Goal: Book appointment/travel/reservation

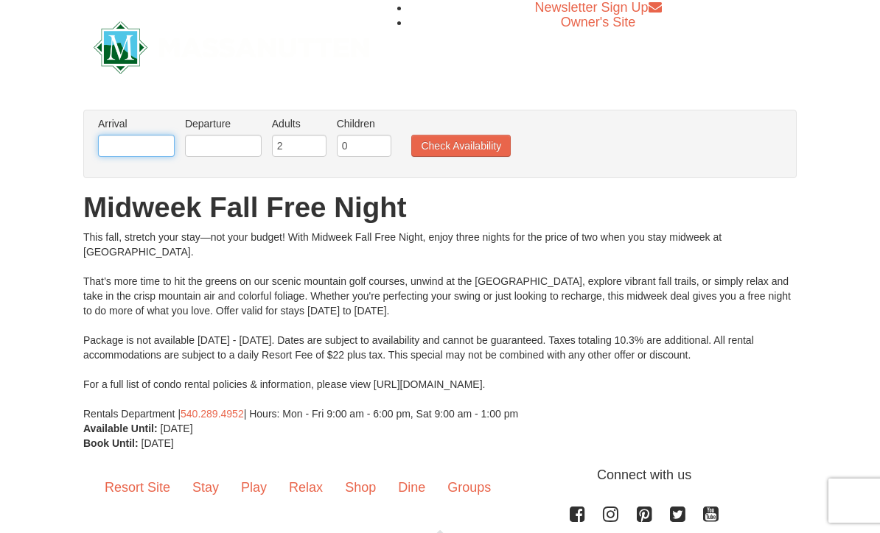
click at [141, 144] on input "text" at bounding box center [136, 146] width 77 height 22
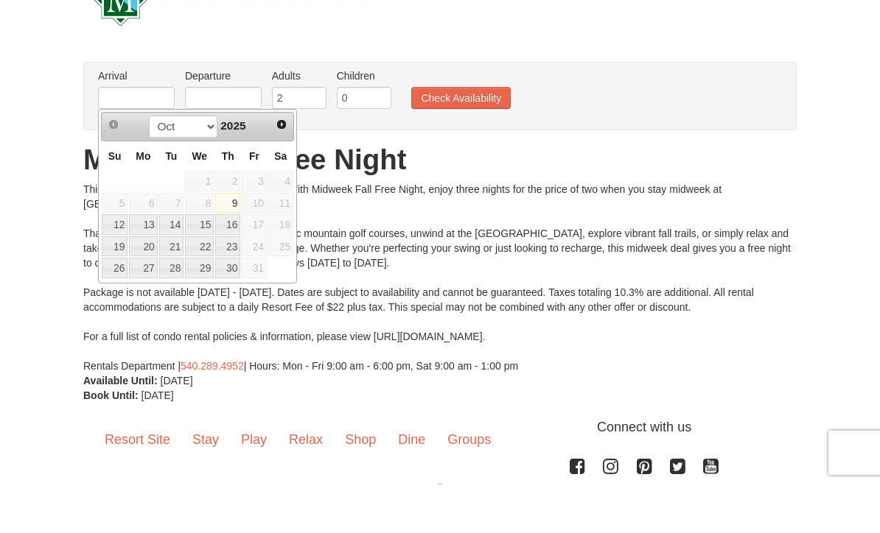
click at [209, 262] on link "15" at bounding box center [199, 272] width 29 height 21
type input "[DATE]"
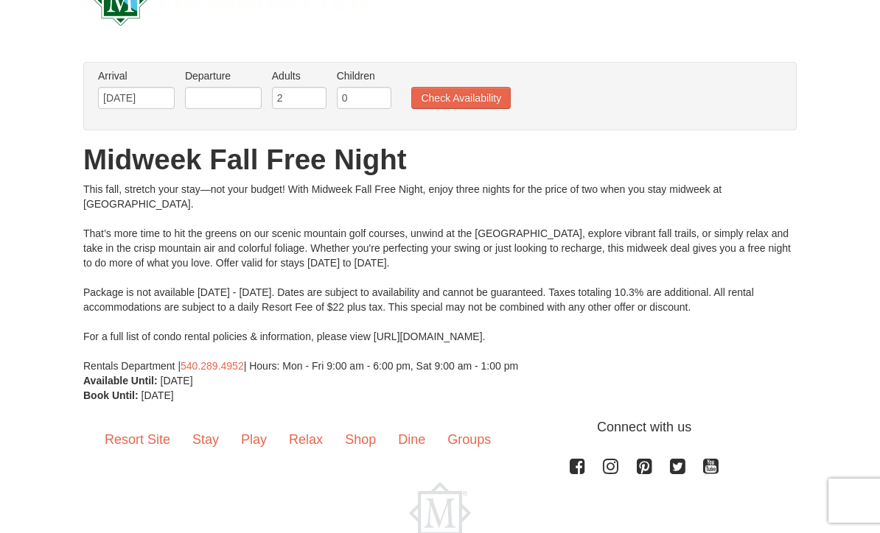
scroll to position [32, 0]
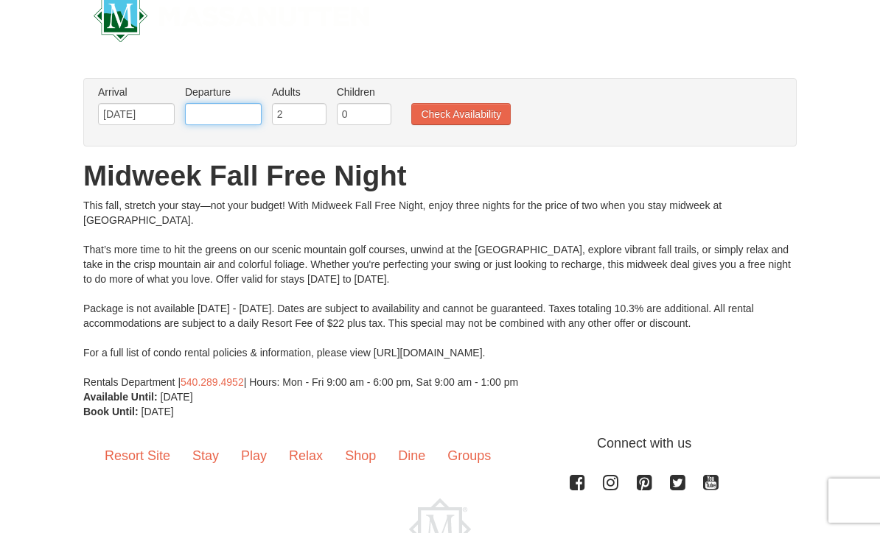
click at [238, 111] on input "text" at bounding box center [223, 114] width 77 height 22
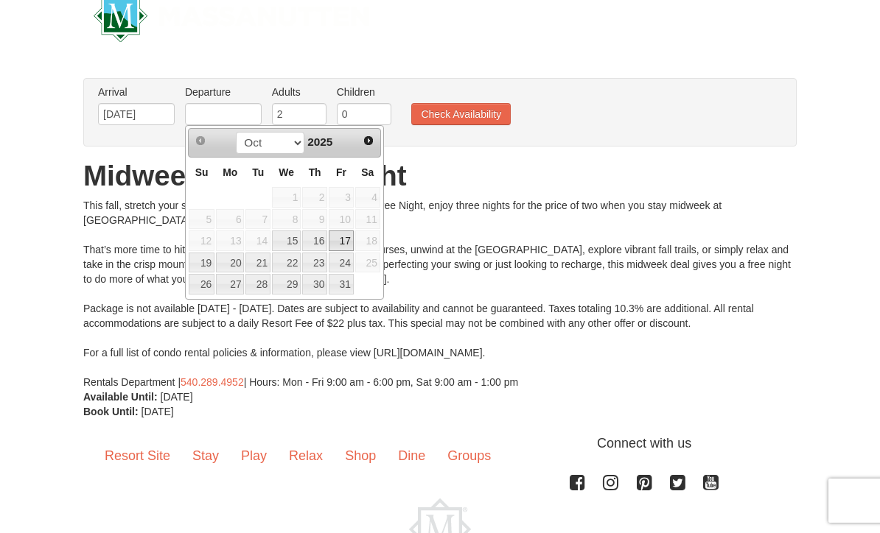
click at [350, 242] on link "17" at bounding box center [341, 241] width 25 height 21
type input "[DATE]"
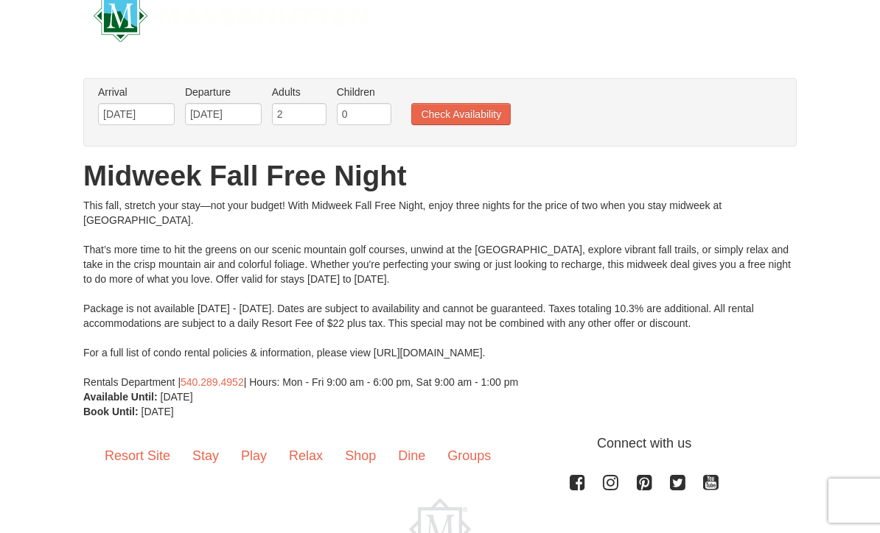
click at [467, 108] on button "Check Availability" at bounding box center [460, 114] width 99 height 22
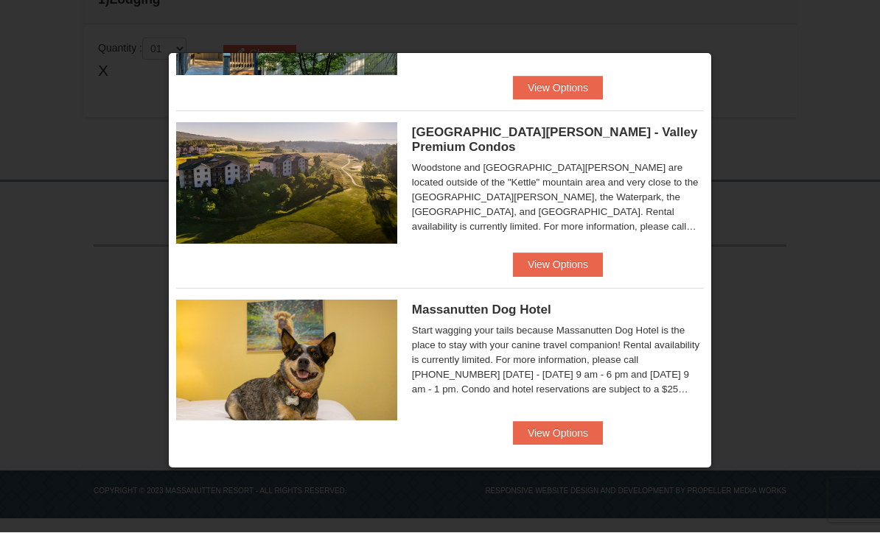
scroll to position [821, 0]
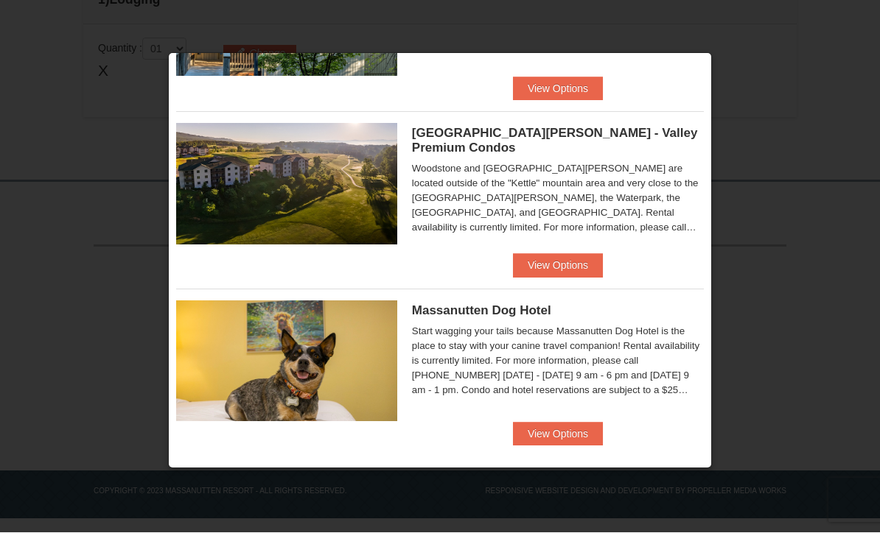
click at [571, 254] on button "View Options" at bounding box center [558, 266] width 90 height 24
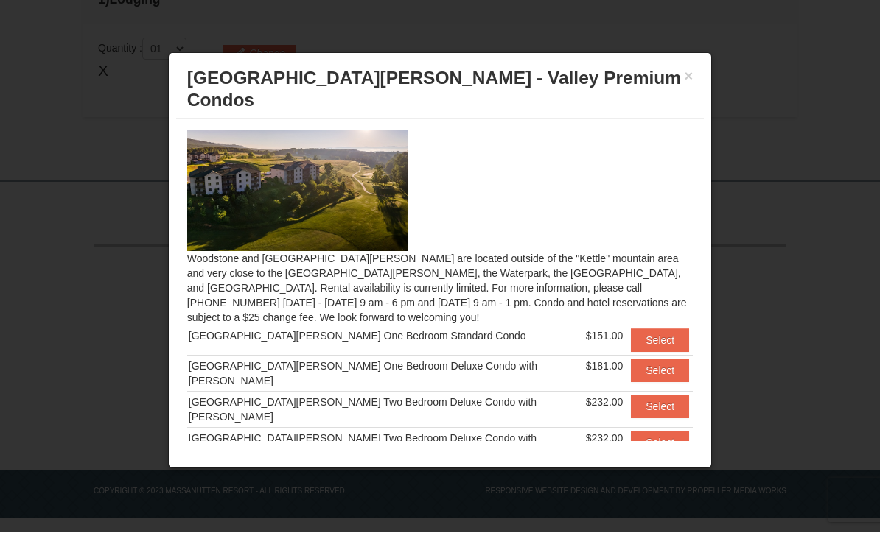
click at [687, 84] on button "×" at bounding box center [688, 76] width 9 height 15
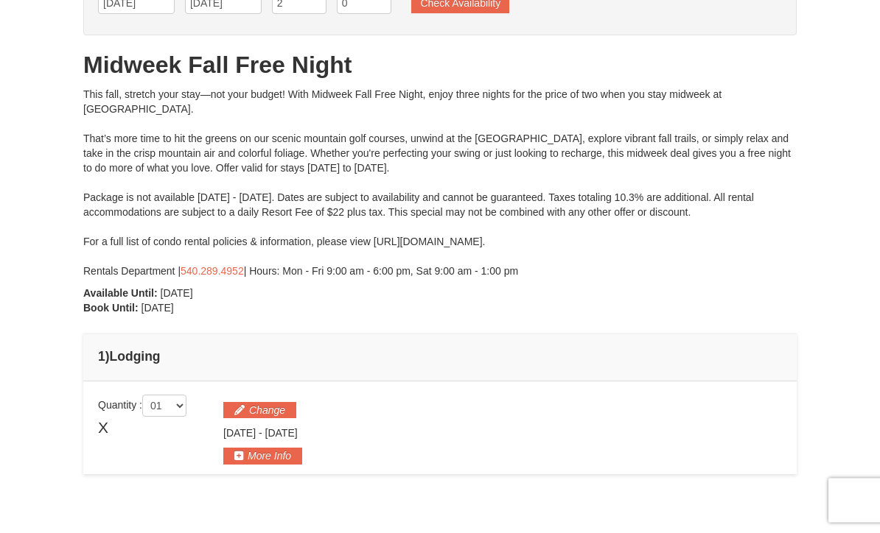
scroll to position [0, 0]
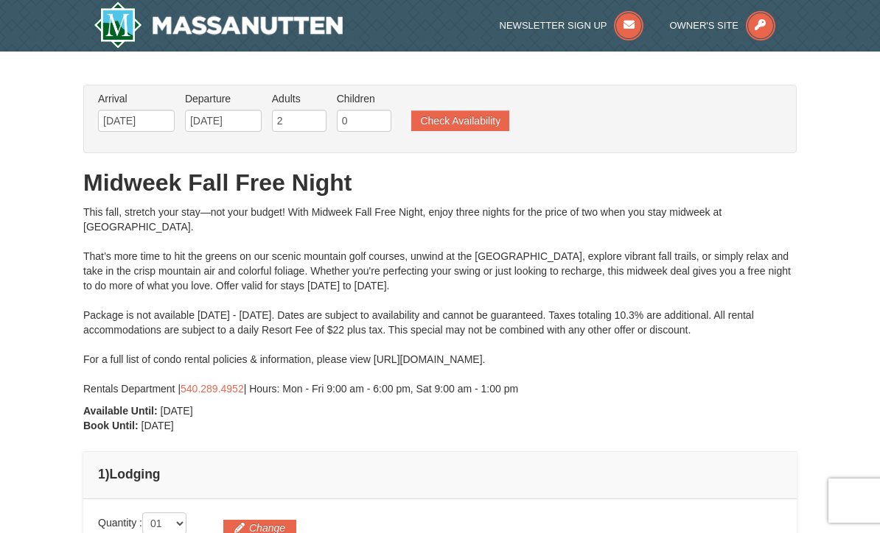
click at [468, 117] on button "Check Availability" at bounding box center [460, 121] width 98 height 21
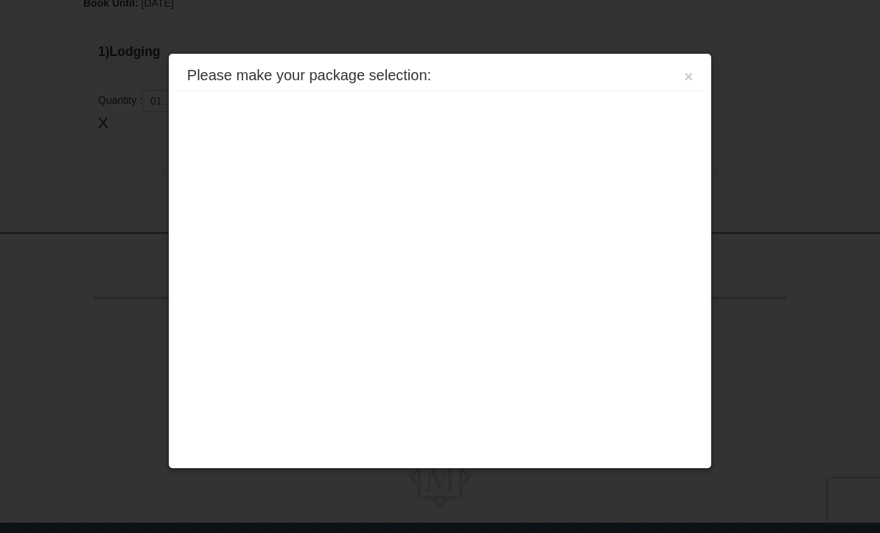
scroll to position [474, 0]
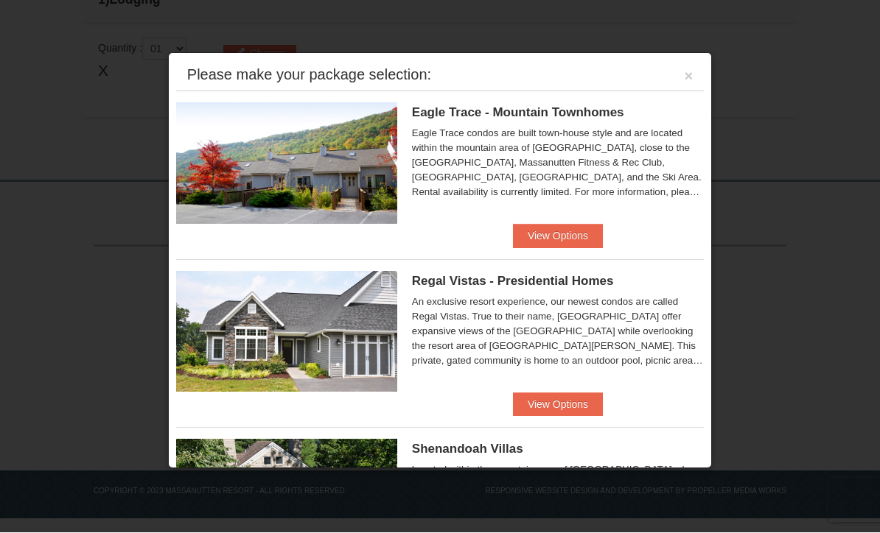
click at [567, 231] on button "View Options" at bounding box center [558, 237] width 90 height 24
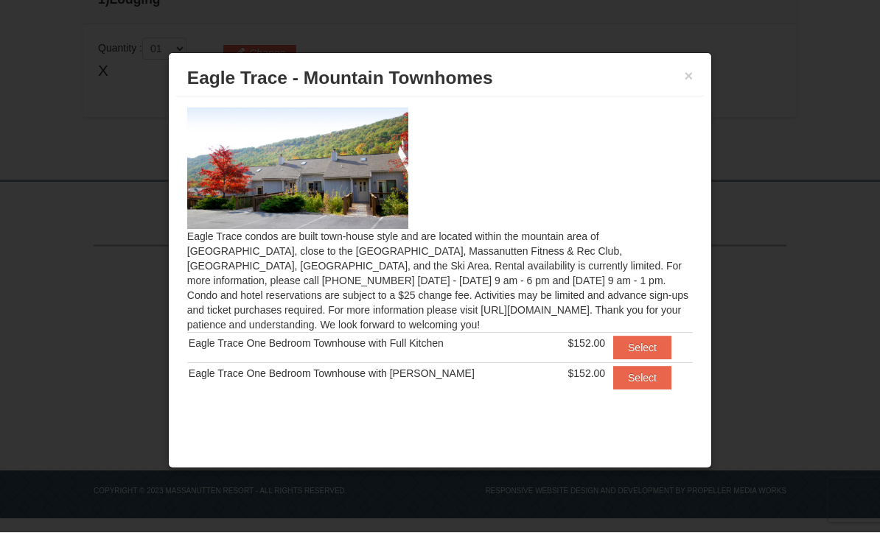
click at [685, 84] on button "×" at bounding box center [688, 76] width 9 height 15
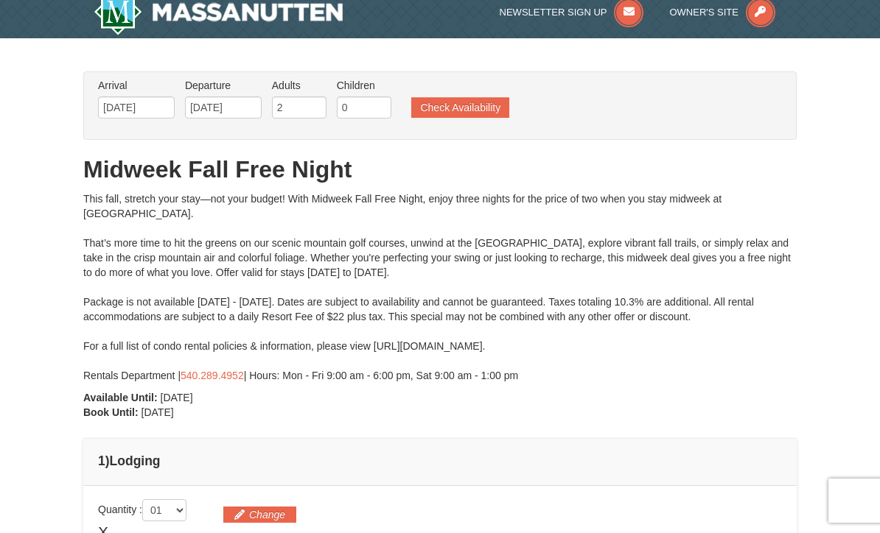
scroll to position [0, 0]
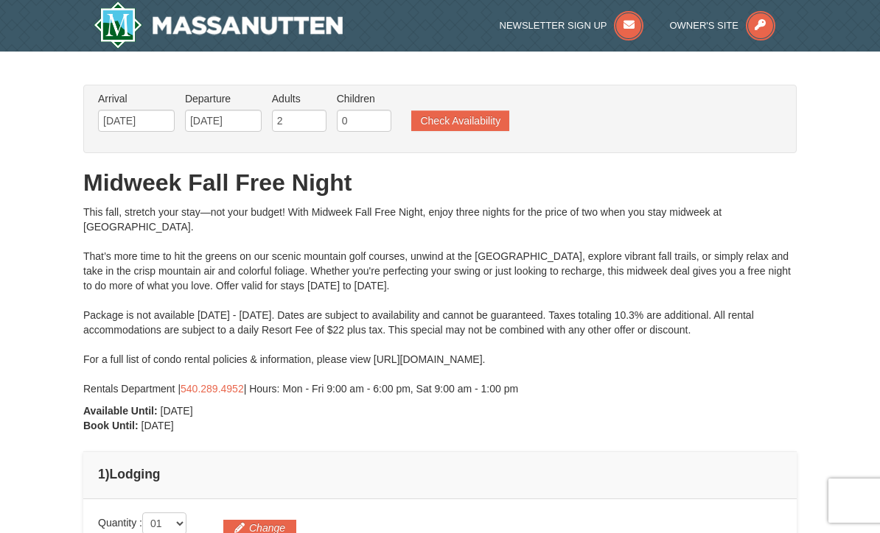
click at [477, 125] on button "Check Availability" at bounding box center [460, 121] width 98 height 21
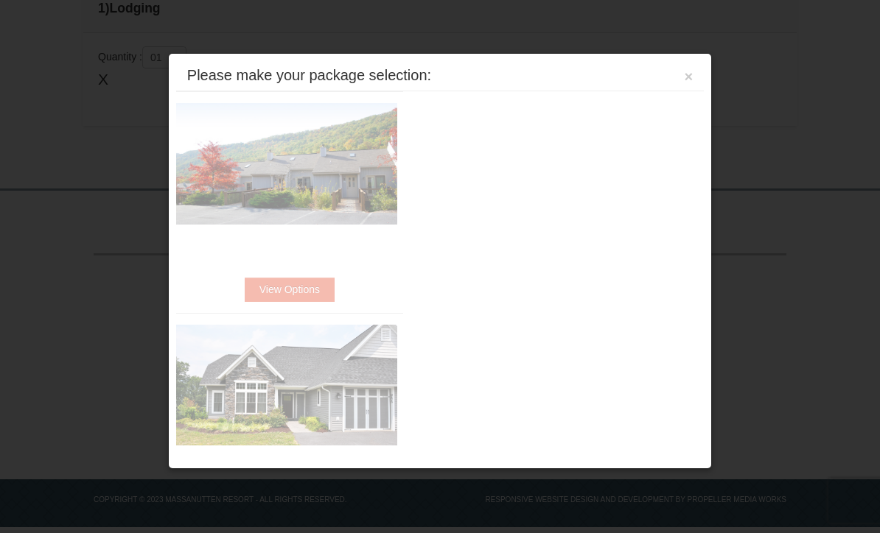
scroll to position [474, 0]
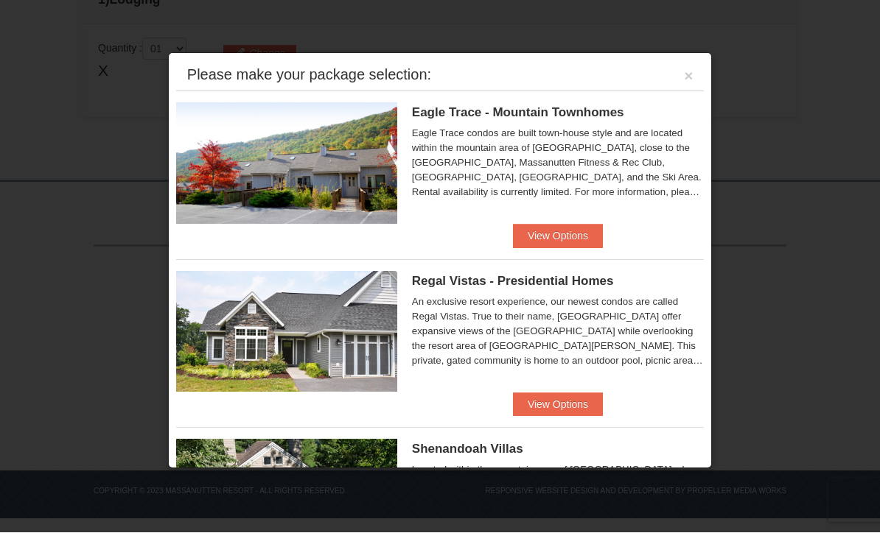
click at [536, 393] on button "View Options" at bounding box center [558, 405] width 90 height 24
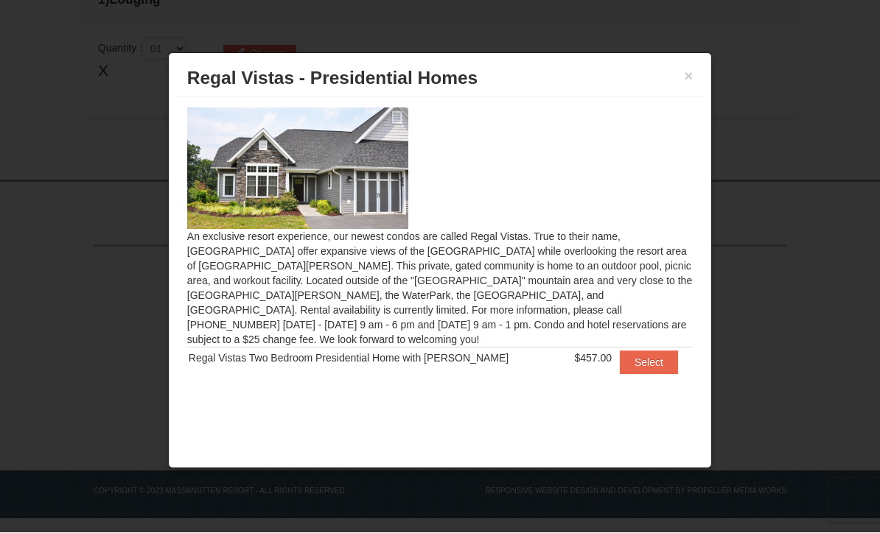
click at [692, 77] on button "×" at bounding box center [688, 76] width 9 height 15
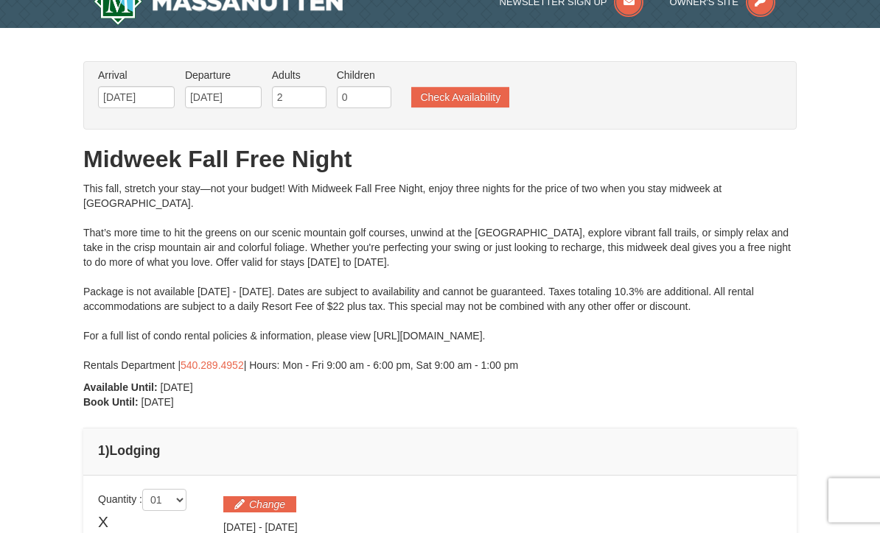
scroll to position [0, 0]
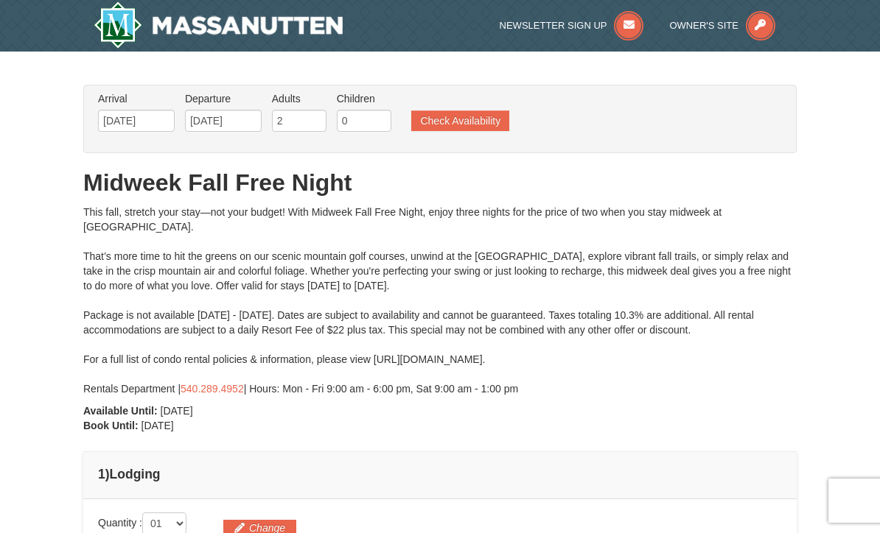
click at [488, 123] on button "Check Availability" at bounding box center [460, 121] width 98 height 21
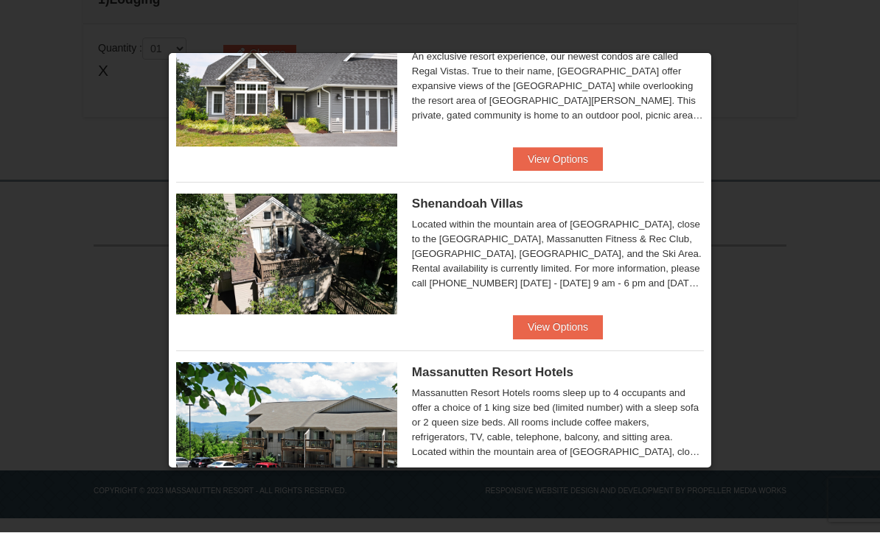
scroll to position [248, 0]
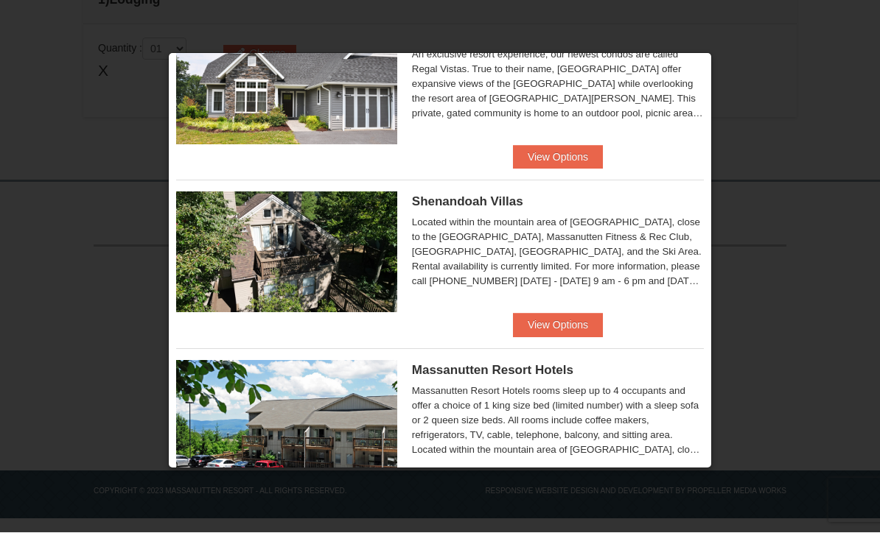
click at [558, 321] on button "View Options" at bounding box center [558, 326] width 90 height 24
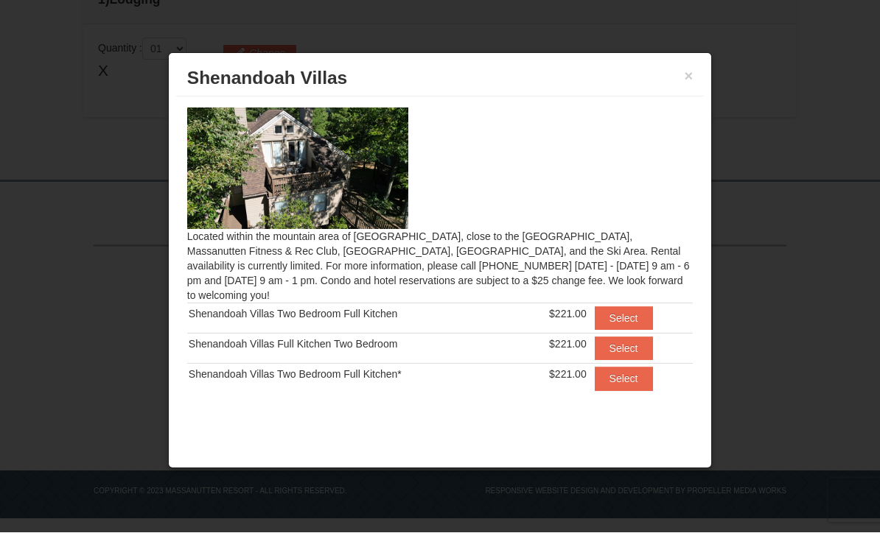
click at [698, 71] on div "× [GEOGRAPHIC_DATA]" at bounding box center [439, 79] width 527 height 36
click at [690, 74] on button "×" at bounding box center [688, 76] width 9 height 15
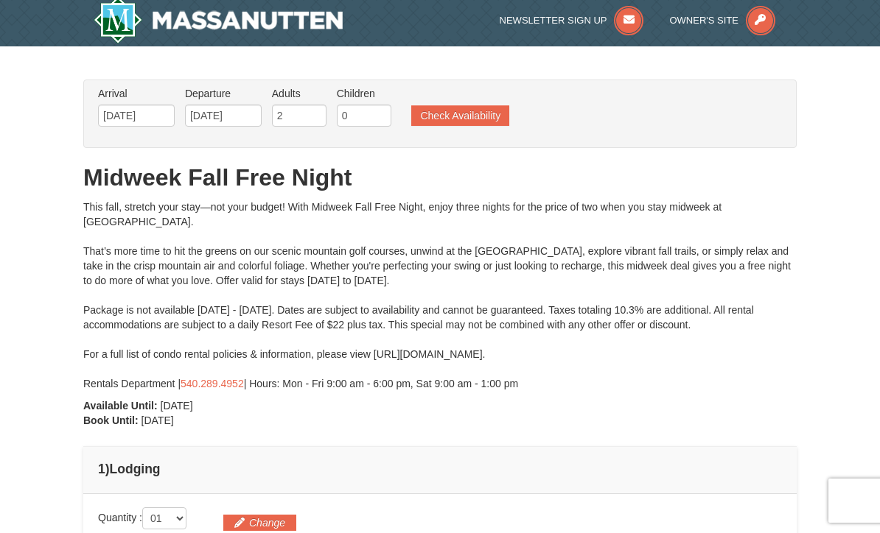
scroll to position [0, 0]
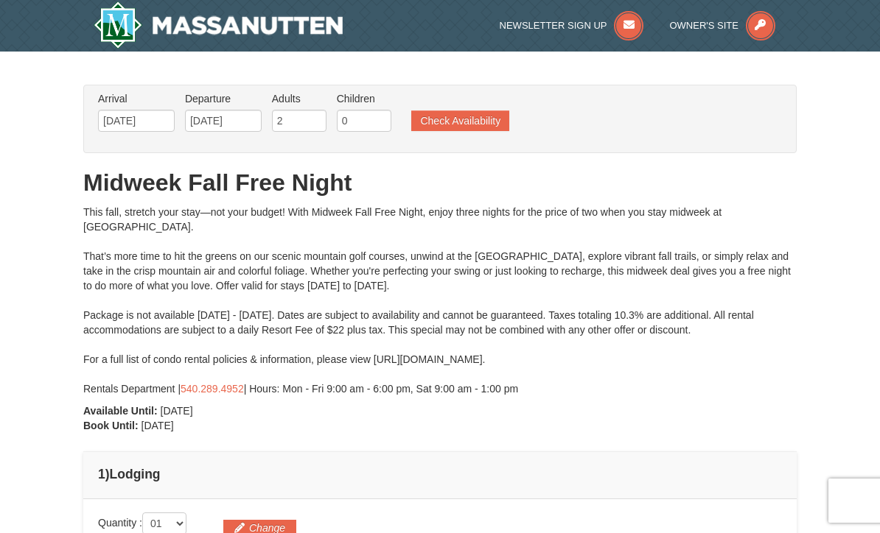
click at [469, 119] on button "Check Availability" at bounding box center [460, 121] width 98 height 21
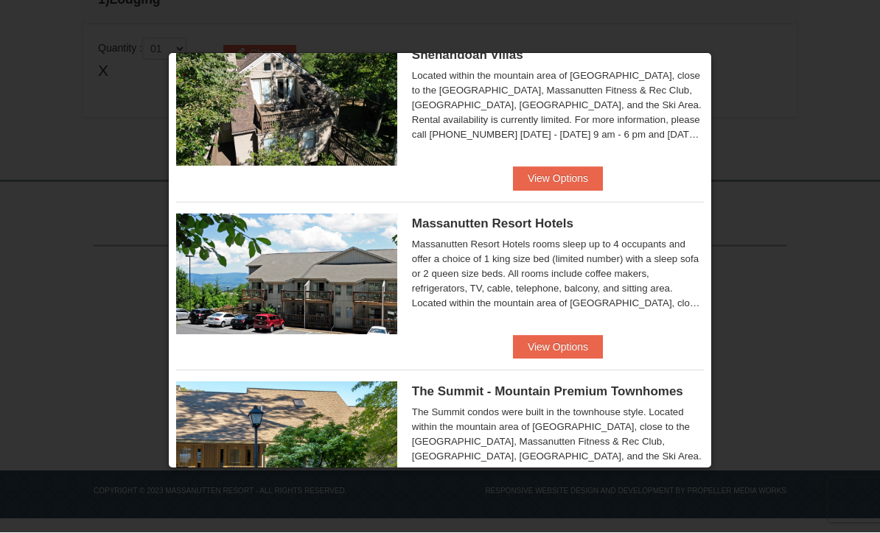
scroll to position [400, 0]
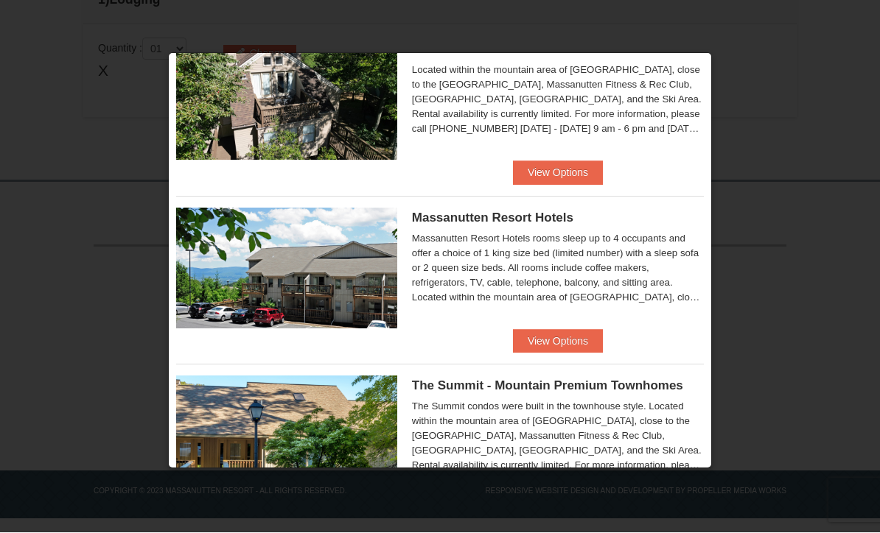
click at [548, 337] on button "View Options" at bounding box center [558, 342] width 90 height 24
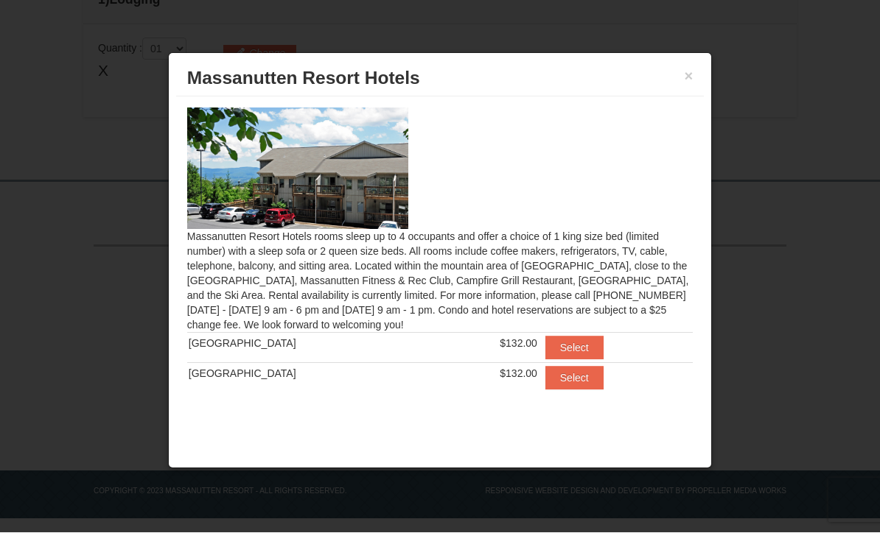
click at [670, 88] on h3 "Massanutten Resort Hotels" at bounding box center [439, 79] width 505 height 22
click at [691, 77] on button "×" at bounding box center [688, 76] width 9 height 15
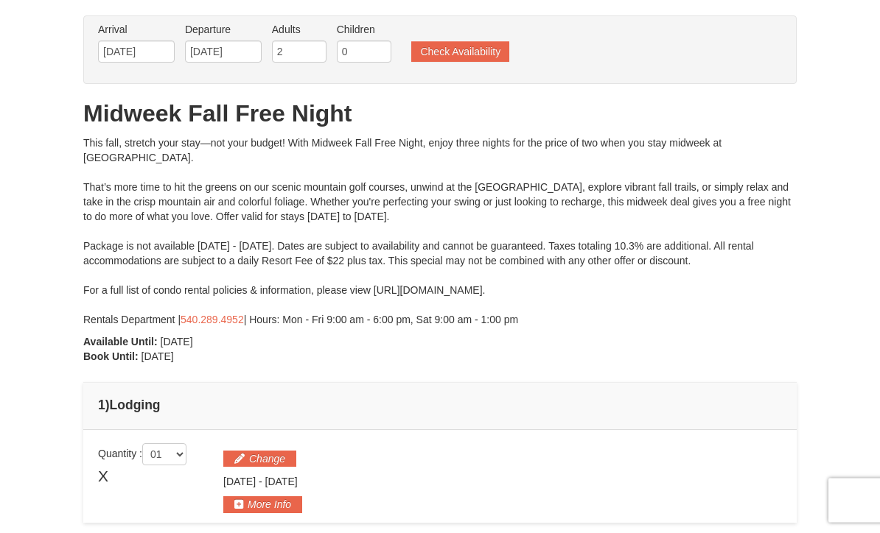
scroll to position [0, 0]
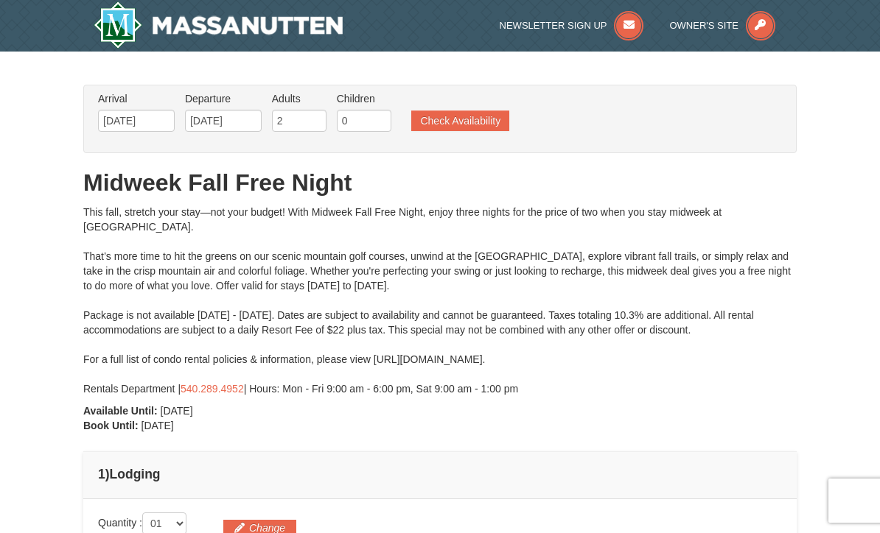
click at [457, 116] on button "Check Availability" at bounding box center [460, 121] width 98 height 21
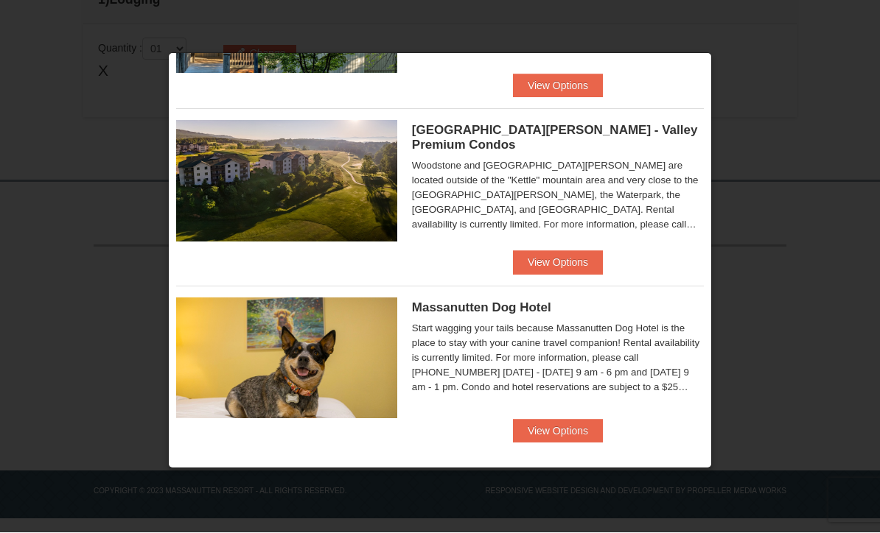
scroll to position [821, 0]
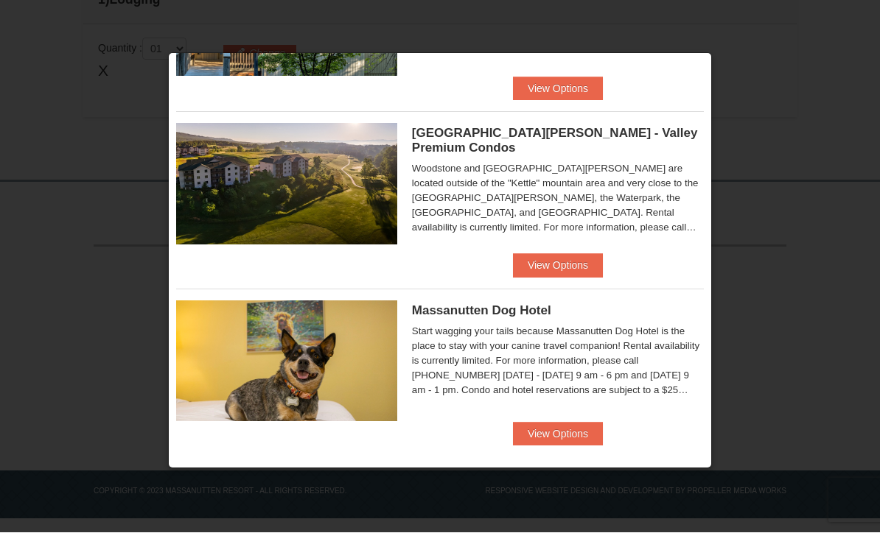
click at [559, 254] on button "View Options" at bounding box center [558, 266] width 90 height 24
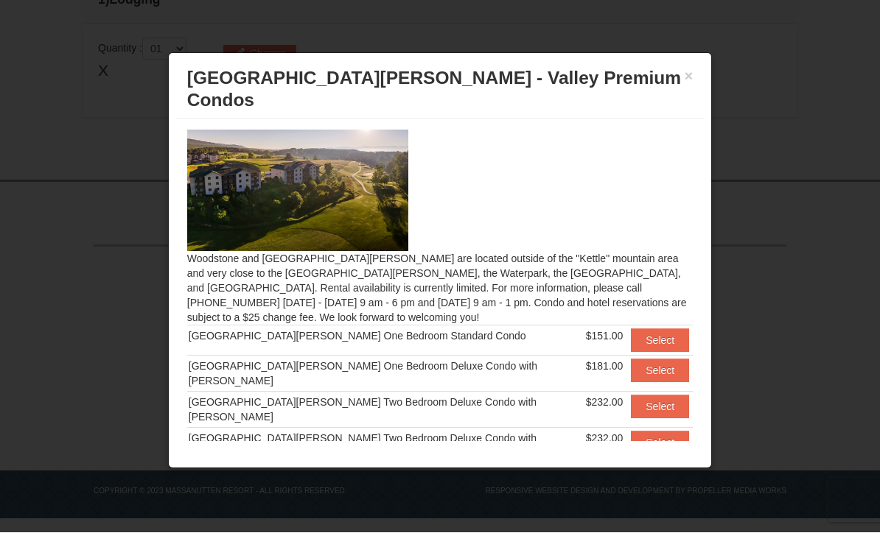
click at [687, 79] on button "×" at bounding box center [688, 76] width 9 height 15
